Goal: Use online tool/utility: Utilize a website feature to perform a specific function

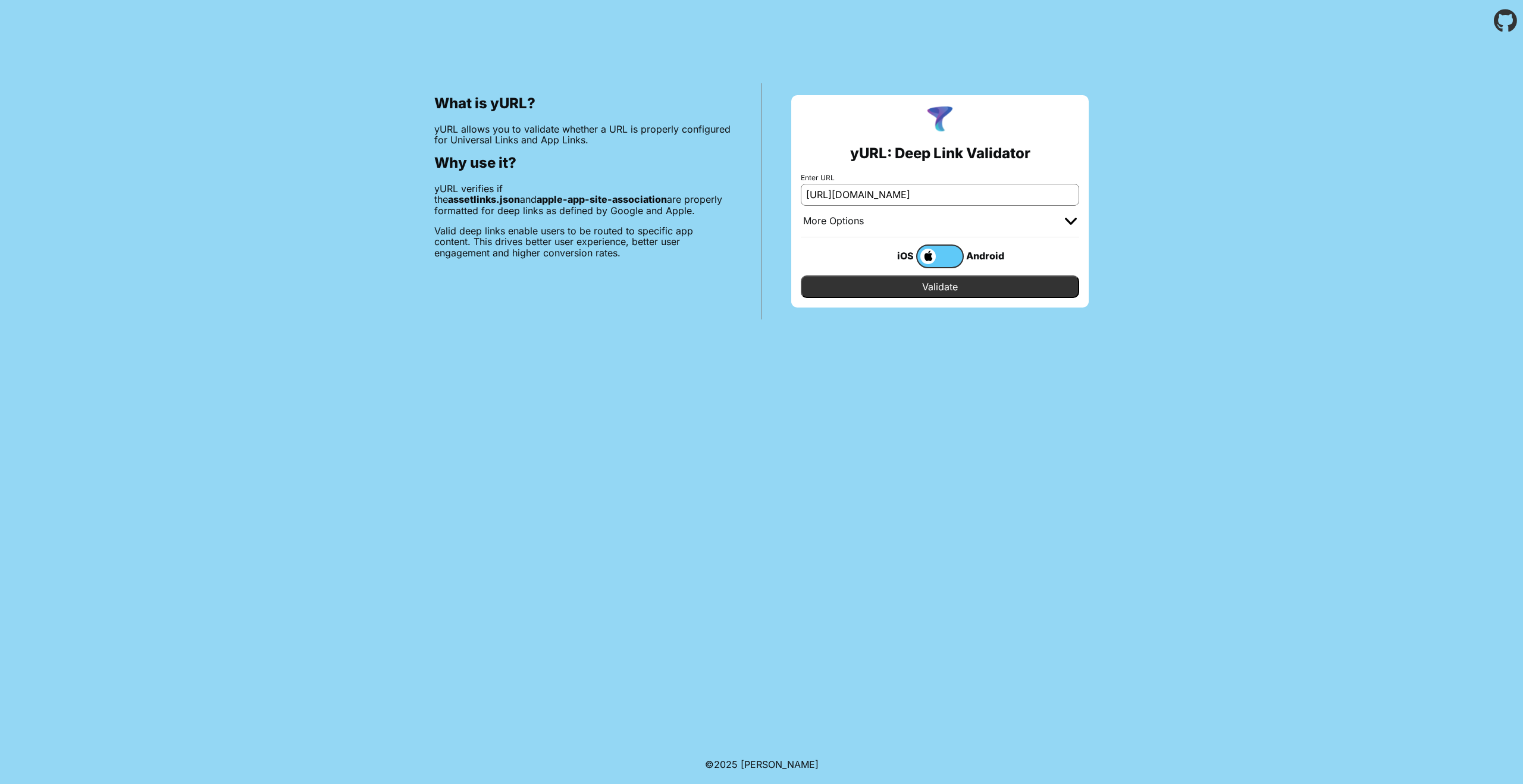
click at [841, 203] on input "https://fyers.onelink.me" at bounding box center [940, 195] width 279 height 22
type input "[URL][DOMAIN_NAME]"
click at [801, 275] on input "Validate" at bounding box center [940, 286] width 279 height 22
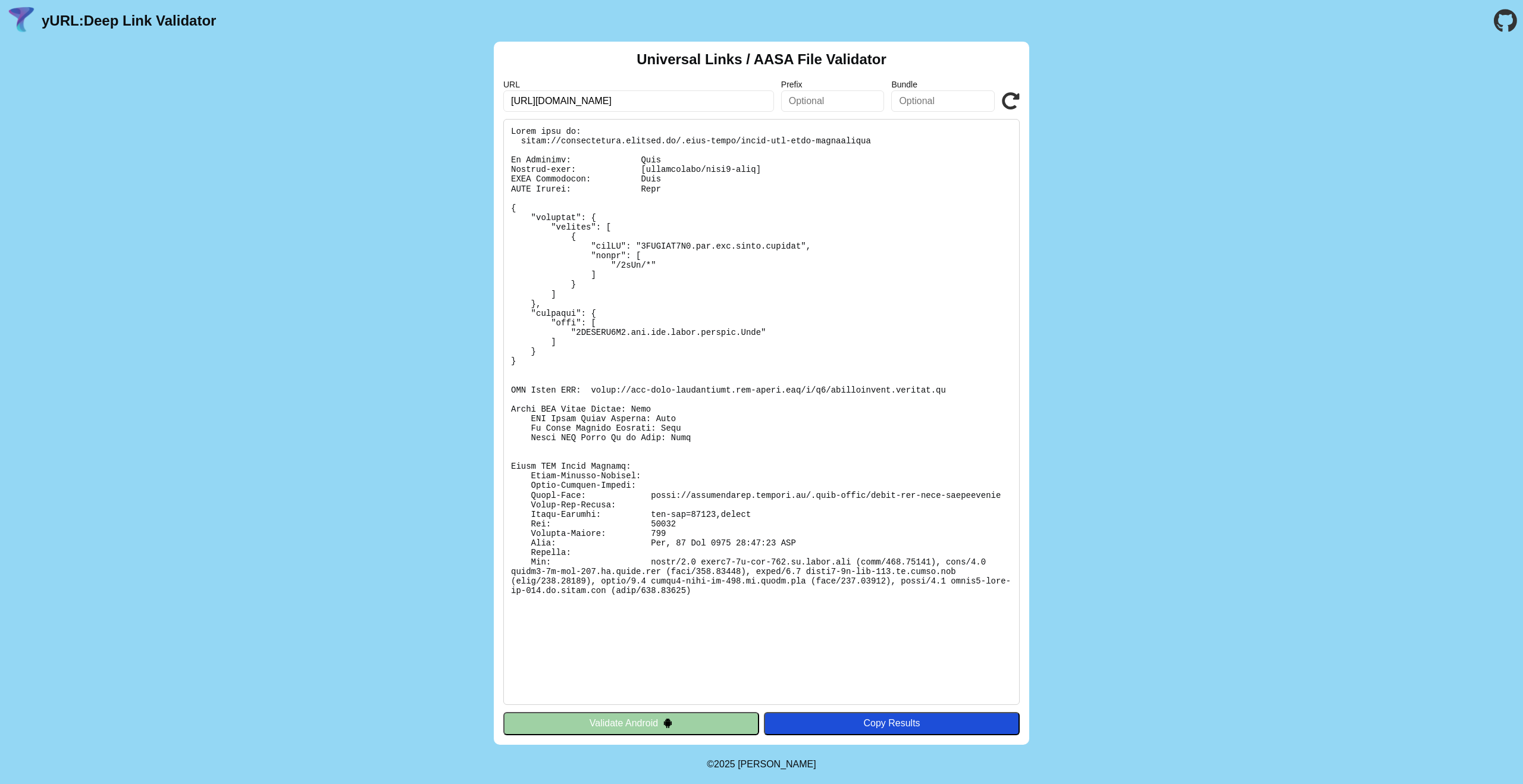
scroll to position [1, 0]
drag, startPoint x: 545, startPoint y: 104, endPoint x: 679, endPoint y: 108, distance: 134.1
click at [679, 108] on input "[URL][DOMAIN_NAME]" at bounding box center [639, 102] width 271 height 22
paste input "[DOMAIN_NAME][URL]"
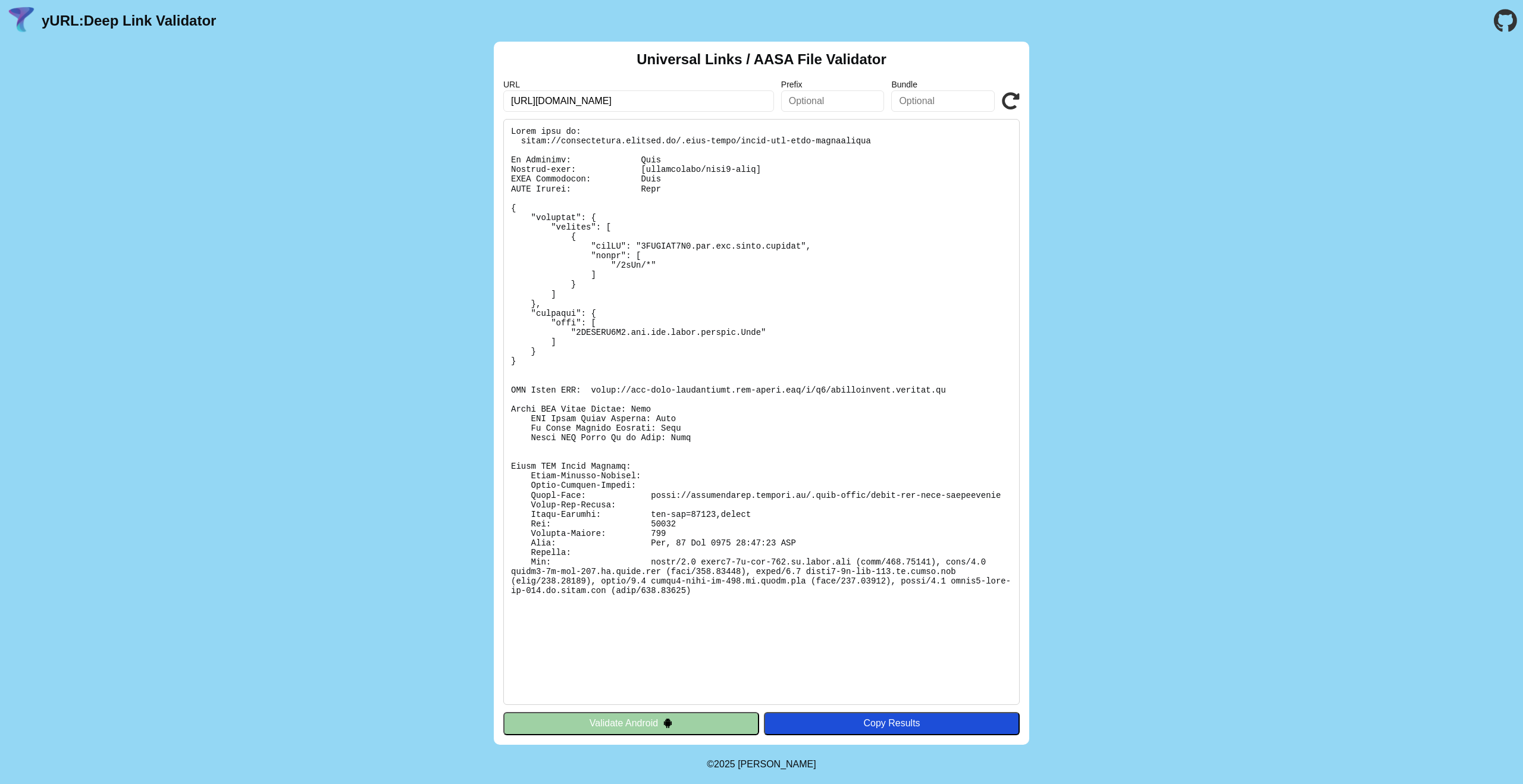
drag, startPoint x: 680, startPoint y: 105, endPoint x: 815, endPoint y: 115, distance: 135.4
click at [815, 116] on div "Universal Links / AASA File Validator URL [URL][DOMAIN_NAME] Prefix Bundle Vali…" at bounding box center [762, 393] width 535 height 703
type input "[URL][DOMAIN_NAME]"
click button "Validate" at bounding box center [0, 0] width 0 height 0
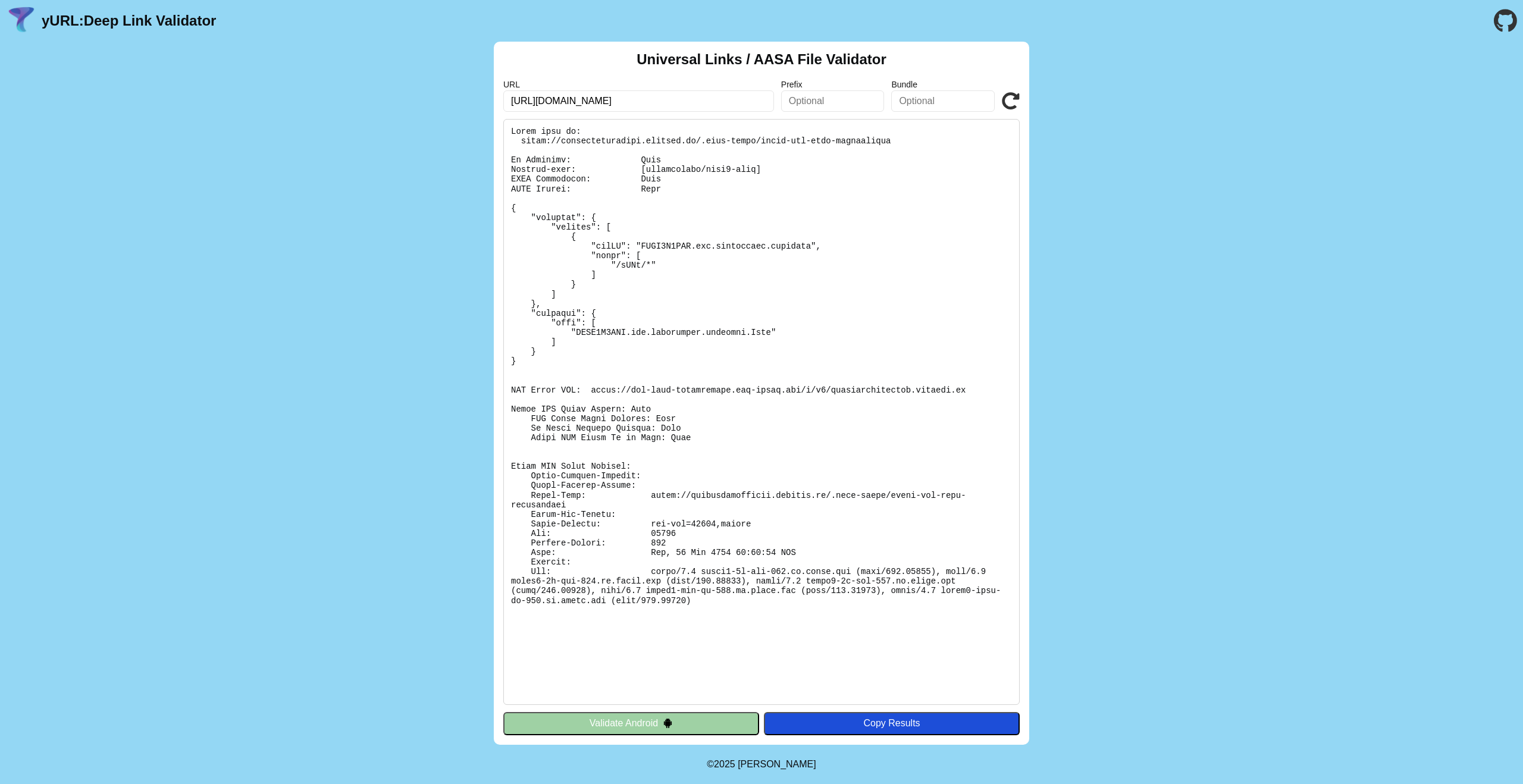
click at [630, 717] on button "Validate Android" at bounding box center [632, 723] width 256 height 22
